Goal: Transaction & Acquisition: Obtain resource

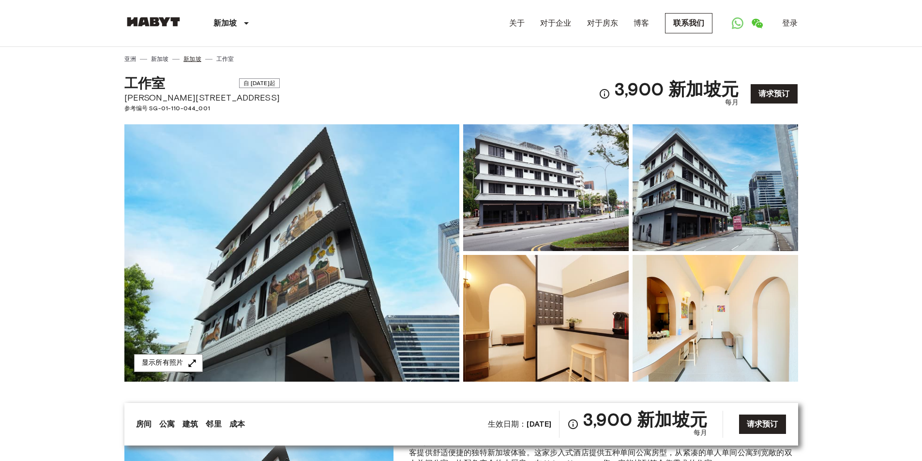
click at [191, 57] on font "新加坡" at bounding box center [191, 58] width 17 height 7
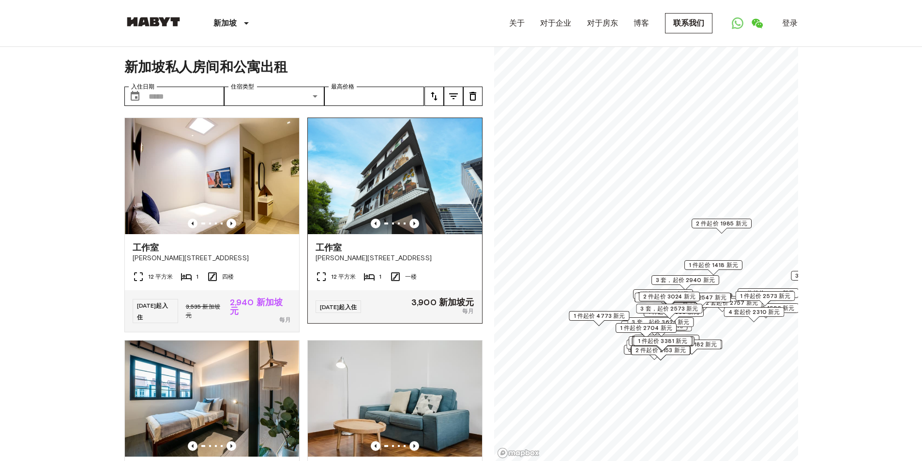
click at [334, 246] on font "工作室" at bounding box center [328, 247] width 26 height 11
